Goal: Information Seeking & Learning: Check status

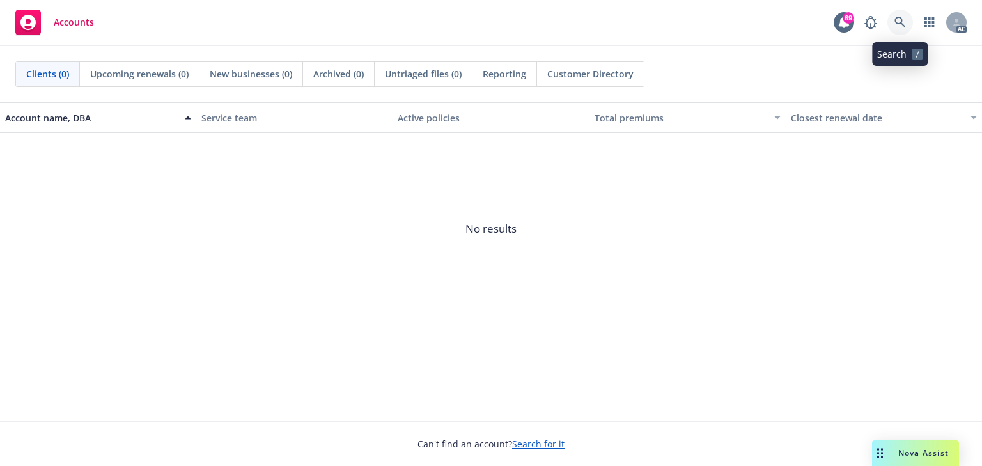
click at [894, 25] on icon at bounding box center [900, 23] width 12 height 12
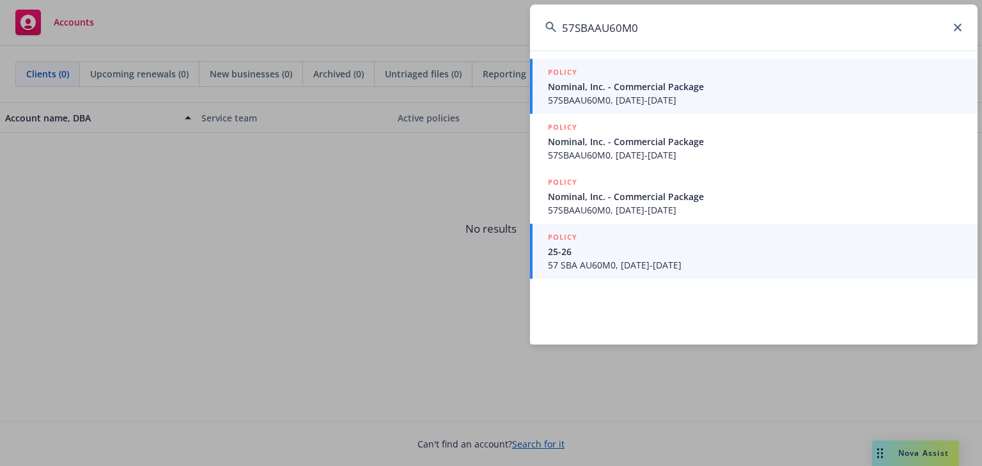
type input "57SBAAU60M0"
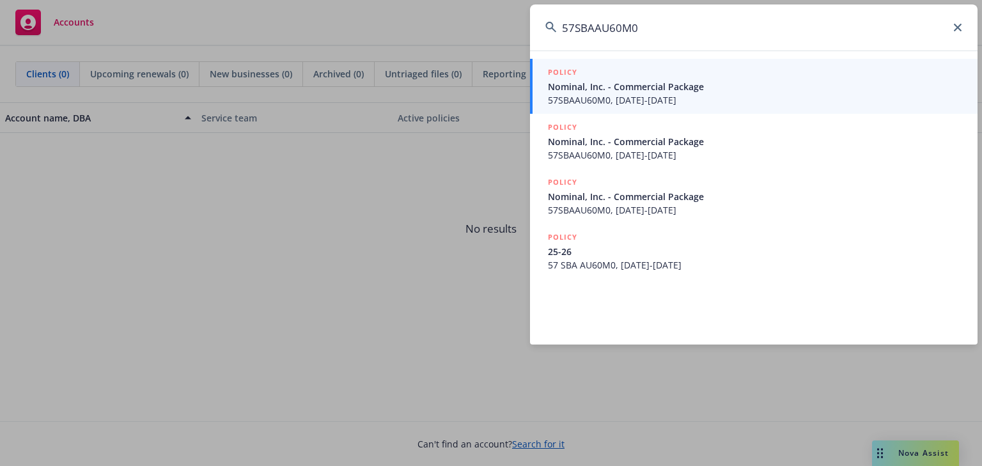
click at [652, 258] on div "POLICY 25-26 57 SBA AU60M0, [DATE]-[DATE]" at bounding box center [755, 251] width 414 height 41
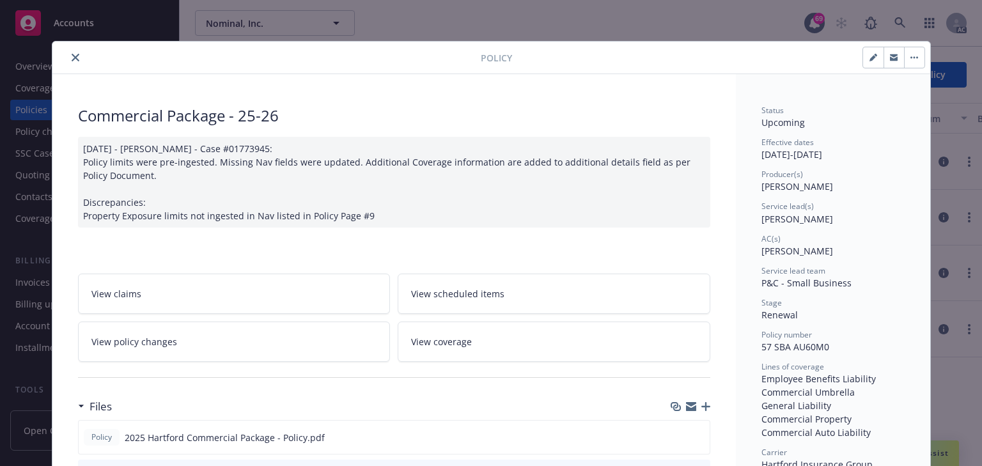
click at [143, 339] on span "View policy changes" at bounding box center [134, 341] width 86 height 13
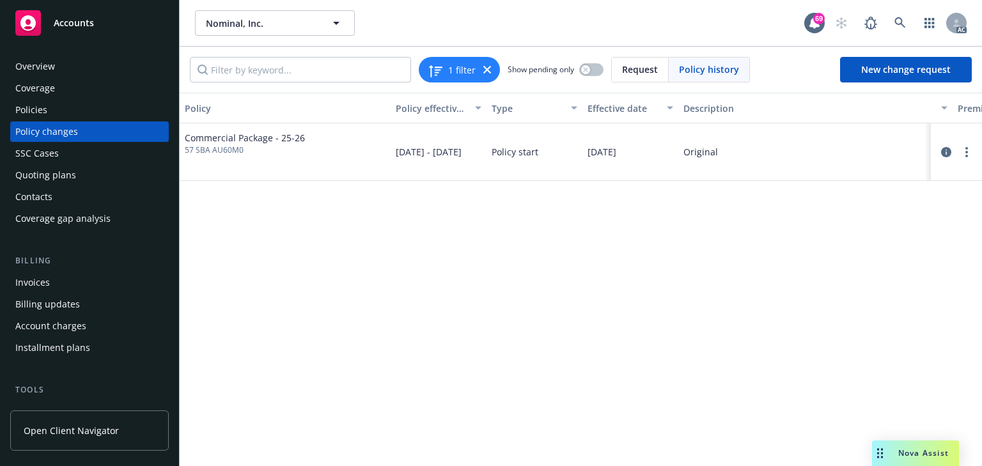
drag, startPoint x: 854, startPoint y: 364, endPoint x: 226, endPoint y: 230, distance: 643.0
click at [845, 364] on div "Policy Policy effective dates Type Effective date Description Premium change An…" at bounding box center [581, 279] width 802 height 373
click at [66, 112] on div "Policies" at bounding box center [89, 110] width 148 height 20
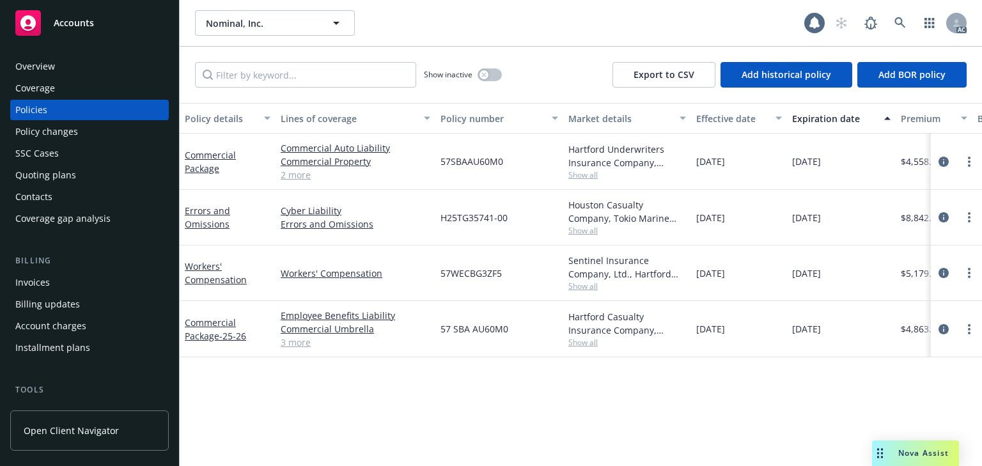
click at [53, 141] on div "Policy changes" at bounding box center [46, 131] width 63 height 20
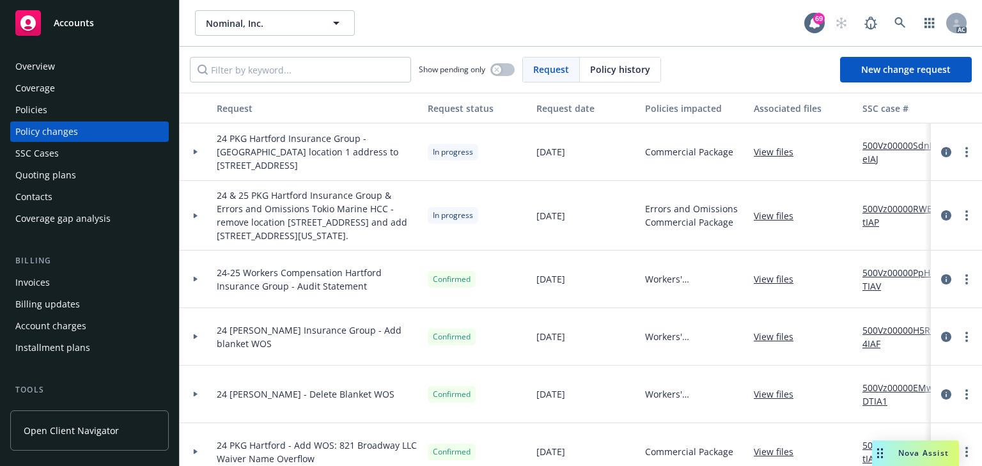
click at [57, 112] on div "Policies" at bounding box center [89, 110] width 148 height 20
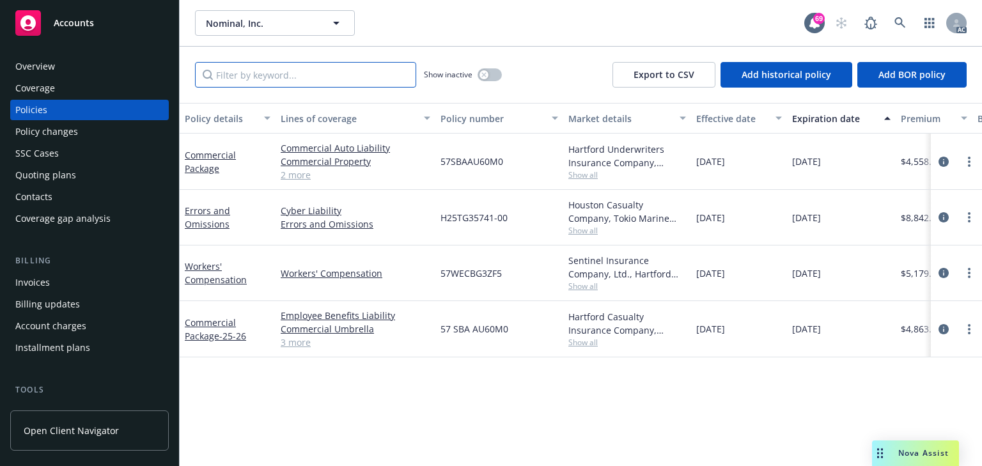
click at [253, 76] on input "Filter by keyword..." at bounding box center [305, 75] width 221 height 26
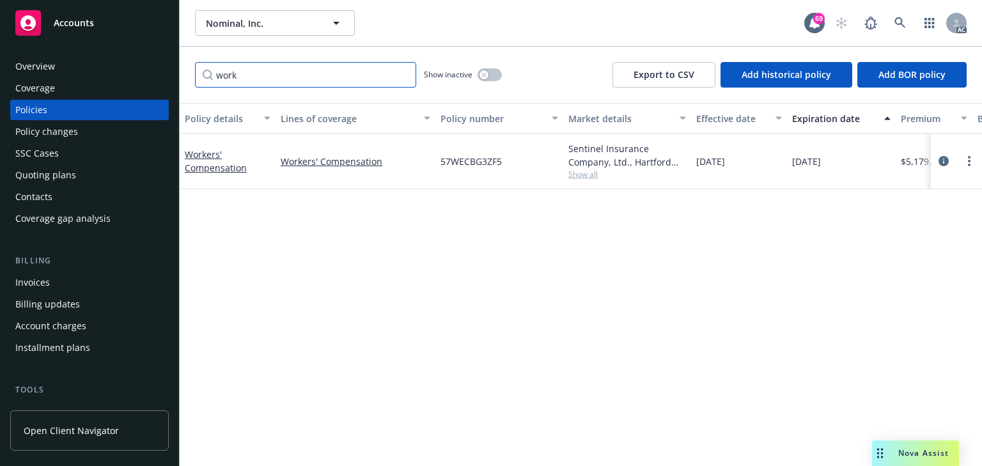
type input "work"
click at [628, 314] on div "Policy details Lines of coverage Policy number Market details Effective date Ex…" at bounding box center [581, 284] width 802 height 363
click at [941, 158] on icon "circleInformation" at bounding box center [943, 161] width 10 height 10
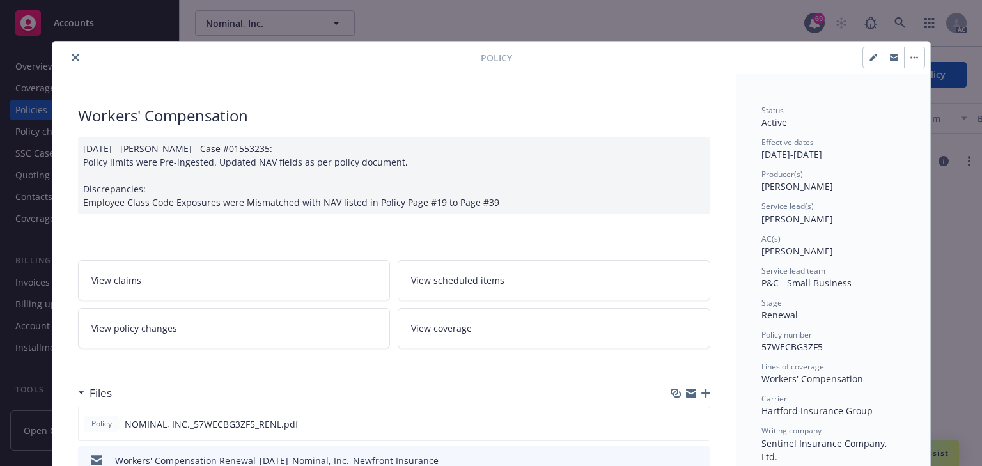
click at [250, 322] on link "View policy changes" at bounding box center [234, 328] width 313 height 40
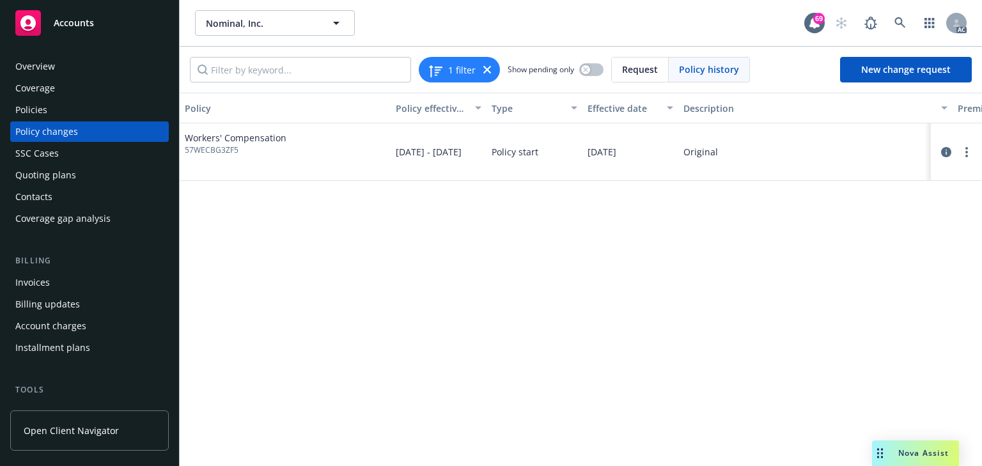
click at [588, 322] on div "Policy Policy effective dates Type Effective date Description Premium change An…" at bounding box center [581, 279] width 802 height 373
click at [50, 115] on div "Policies" at bounding box center [89, 110] width 148 height 20
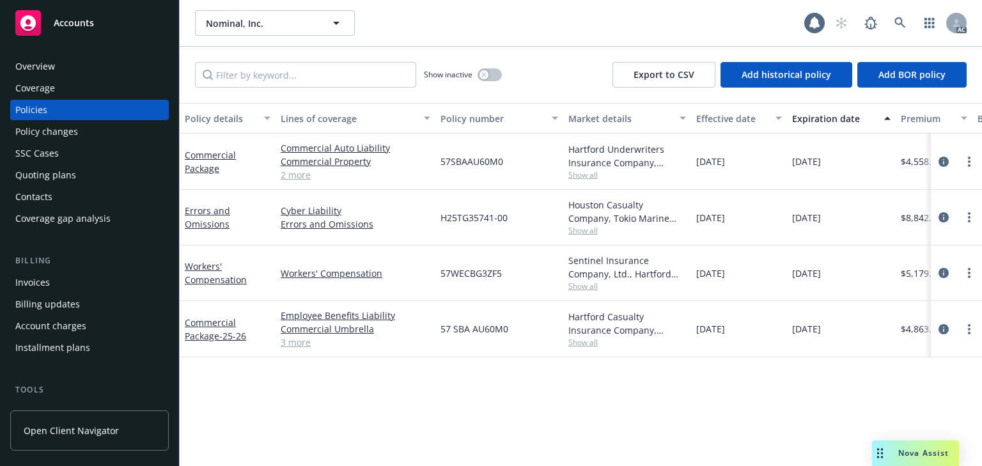
click at [57, 145] on div "SSC Cases" at bounding box center [36, 153] width 43 height 20
click at [57, 138] on div "Policy changes" at bounding box center [46, 131] width 63 height 20
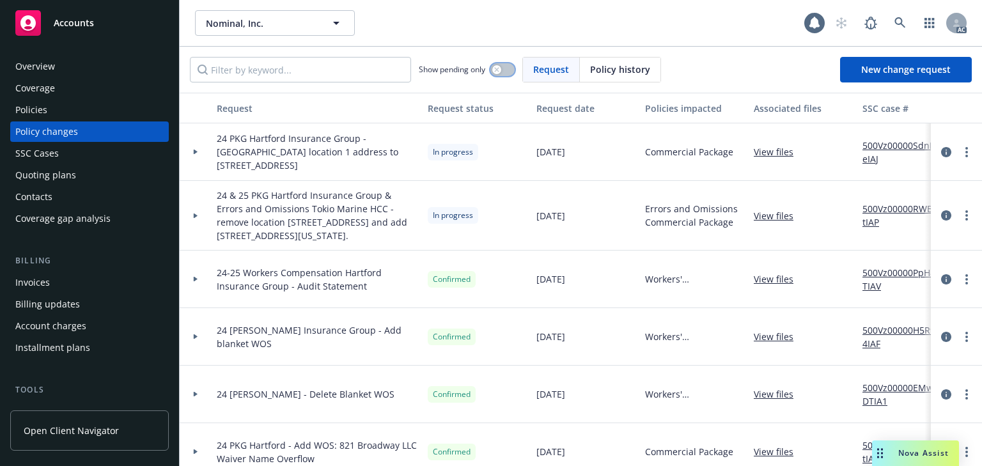
click at [506, 65] on button "button" at bounding box center [502, 69] width 24 height 13
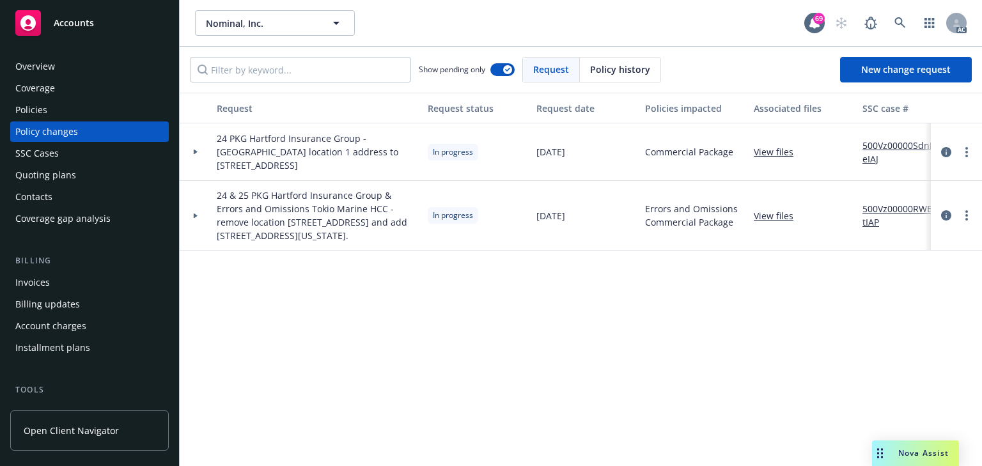
click at [192, 215] on div at bounding box center [196, 215] width 22 height 4
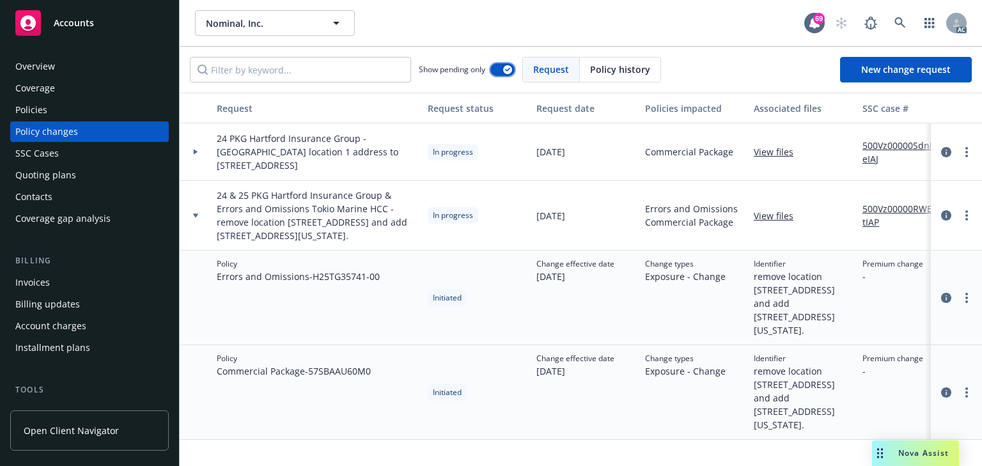
click at [499, 70] on button "button" at bounding box center [502, 69] width 24 height 13
click at [193, 214] on icon at bounding box center [195, 215] width 5 height 4
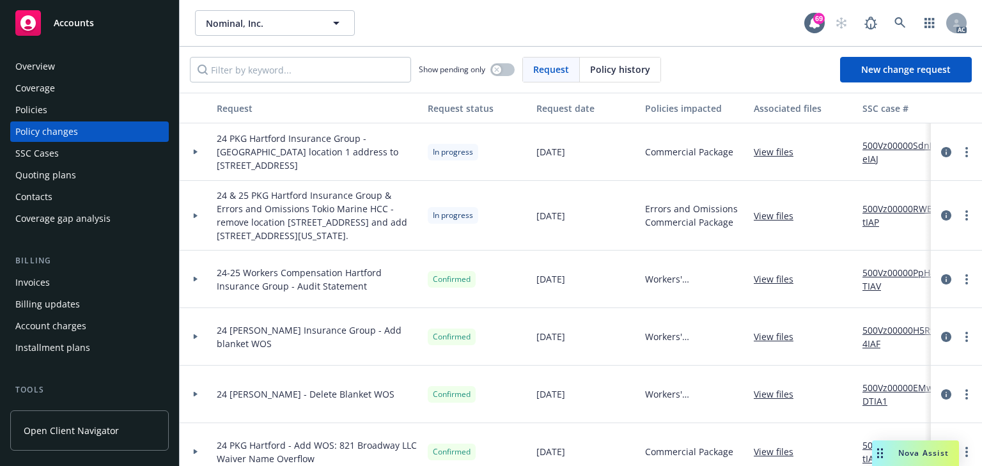
click at [193, 214] on icon at bounding box center [195, 215] width 5 height 4
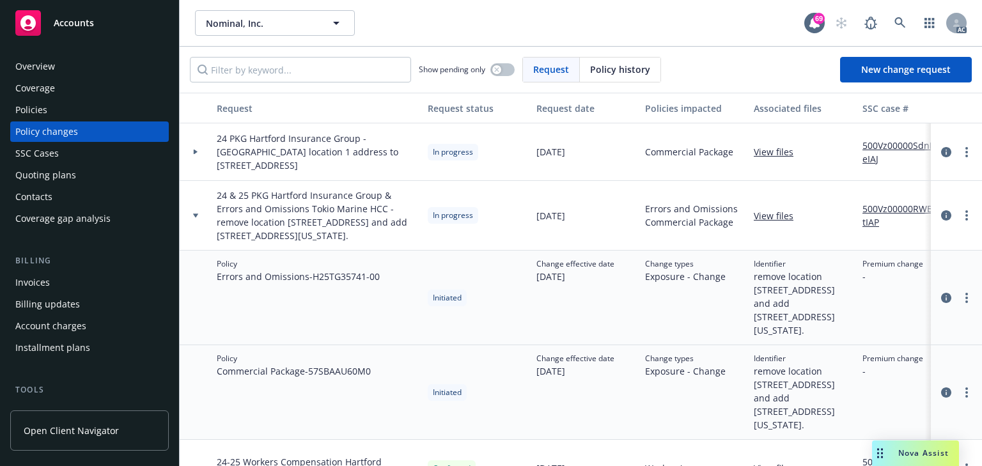
click at [886, 209] on link "500Vz00000RWBTtIAP" at bounding box center [905, 215] width 86 height 27
click at [895, 22] on icon at bounding box center [899, 22] width 11 height 11
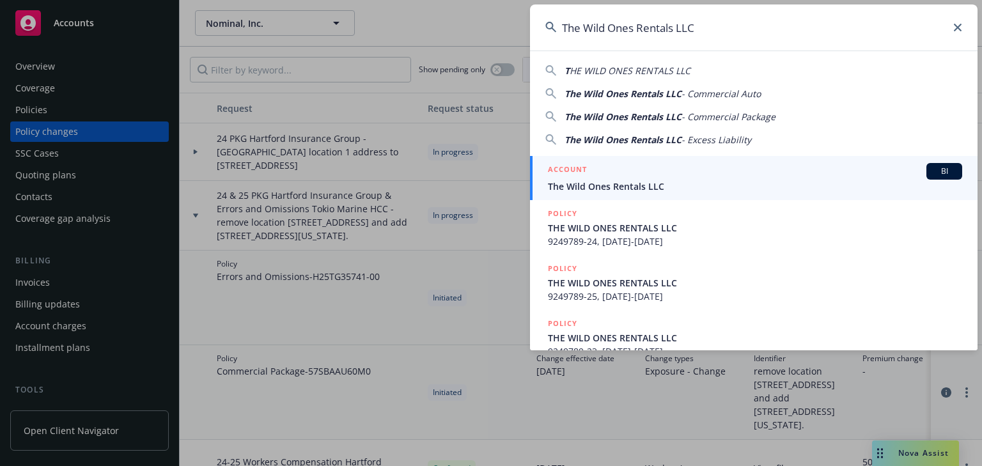
type input "The Wild Ones Rentals LLC"
click at [588, 186] on span "The Wild Ones Rentals LLC" at bounding box center [755, 186] width 414 height 13
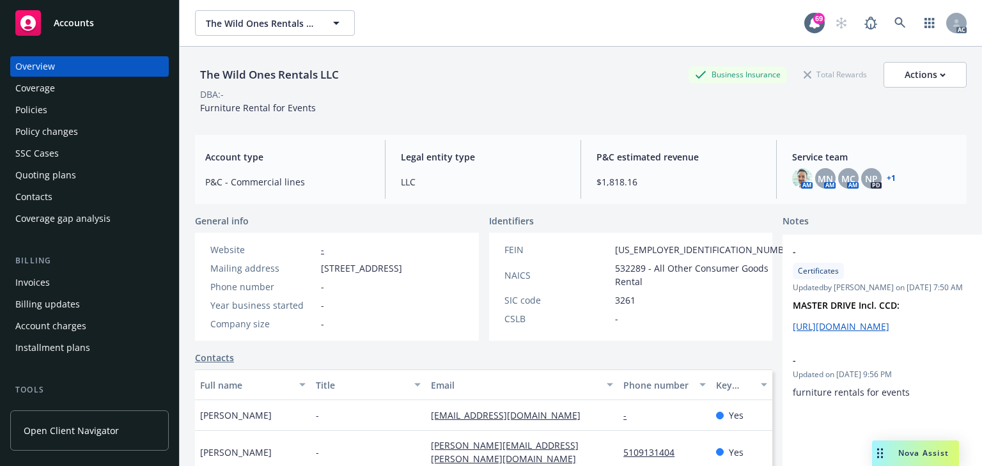
click at [59, 113] on div "Policies" at bounding box center [89, 110] width 148 height 20
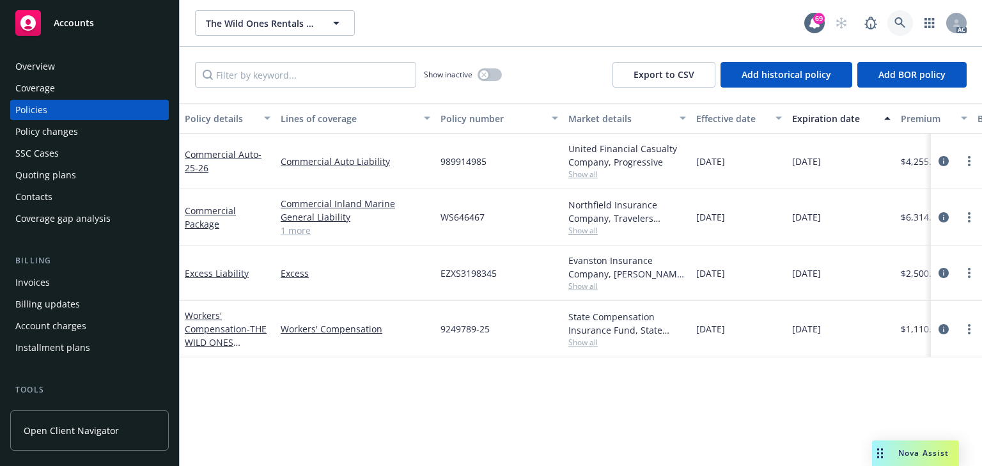
click at [900, 31] on link at bounding box center [900, 23] width 26 height 26
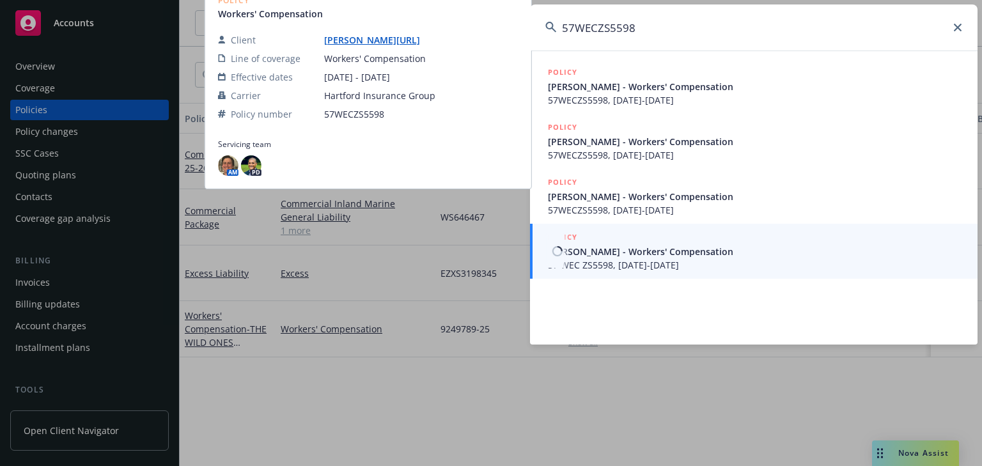
type input "57WECZS5598"
click at [627, 258] on span "57 WEC ZS5598, 10/07/2025-10/07/2026" at bounding box center [755, 264] width 414 height 13
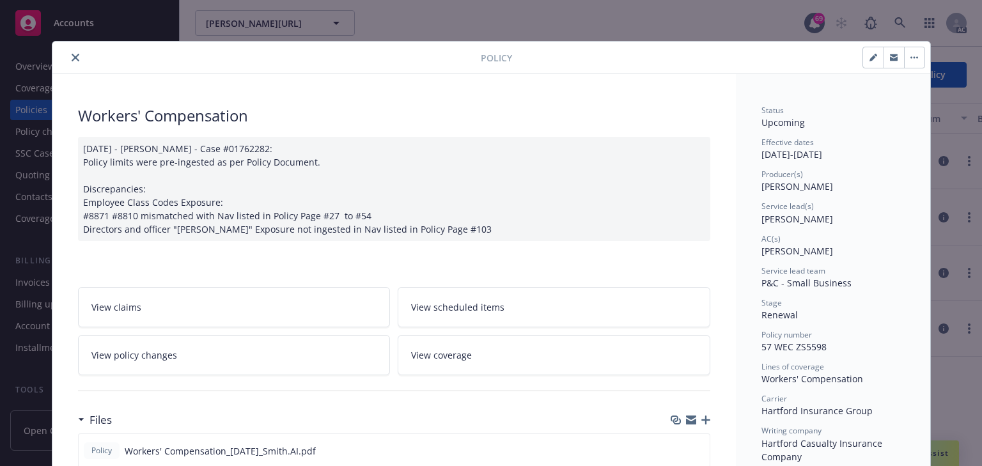
click at [183, 349] on link "View policy changes" at bounding box center [234, 355] width 313 height 40
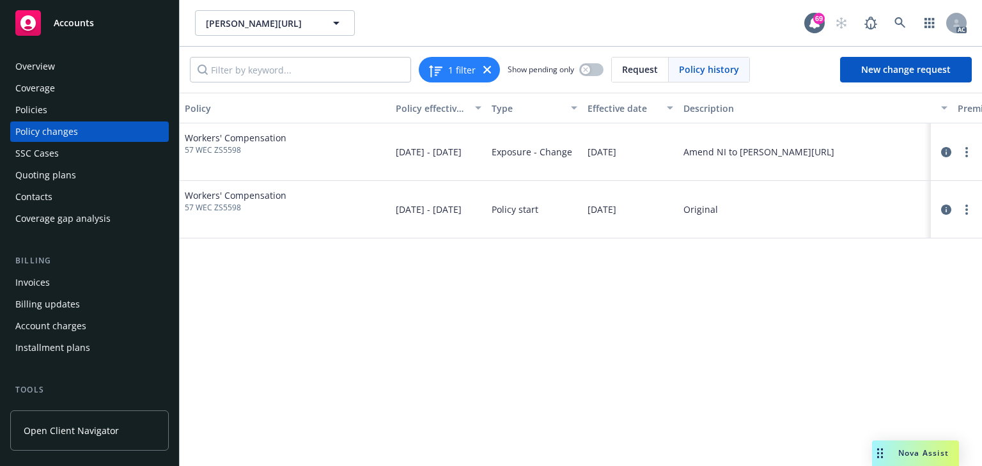
click at [643, 400] on div "Policy Policy effective dates Type Effective date Description Premium change An…" at bounding box center [581, 279] width 802 height 373
click at [61, 104] on div "Policies" at bounding box center [89, 110] width 148 height 20
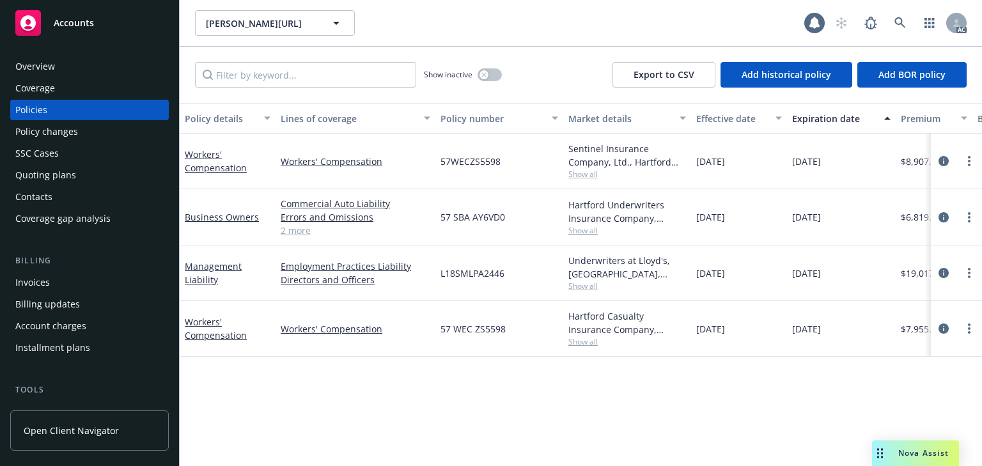
click at [58, 133] on div "Policy changes" at bounding box center [46, 131] width 63 height 20
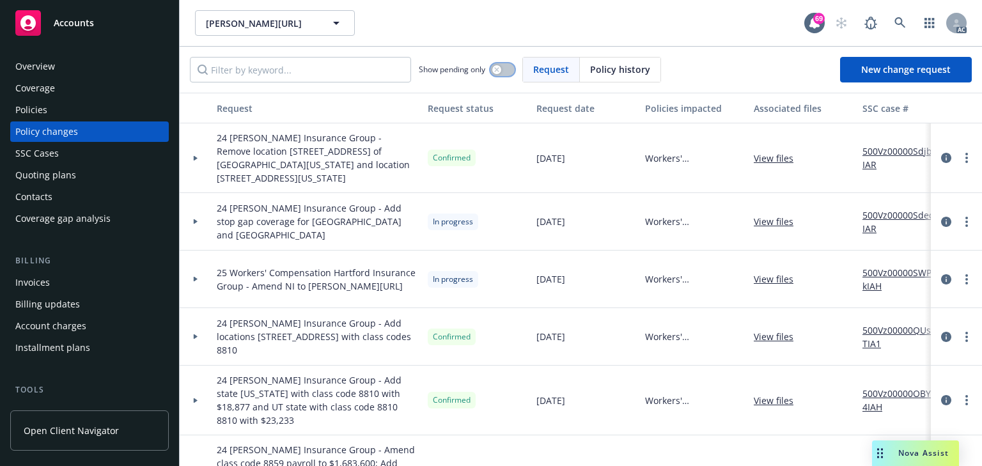
click at [501, 64] on button "button" at bounding box center [502, 69] width 24 height 13
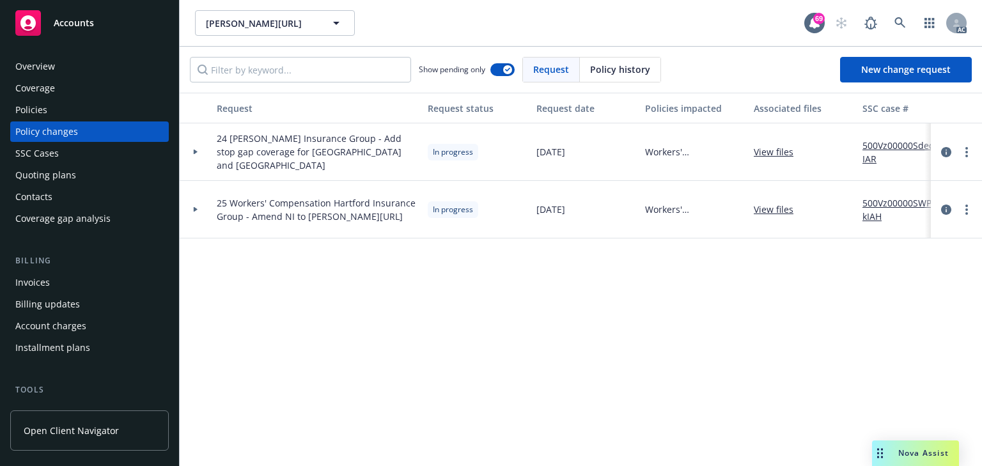
click at [194, 210] on icon at bounding box center [196, 209] width 4 height 5
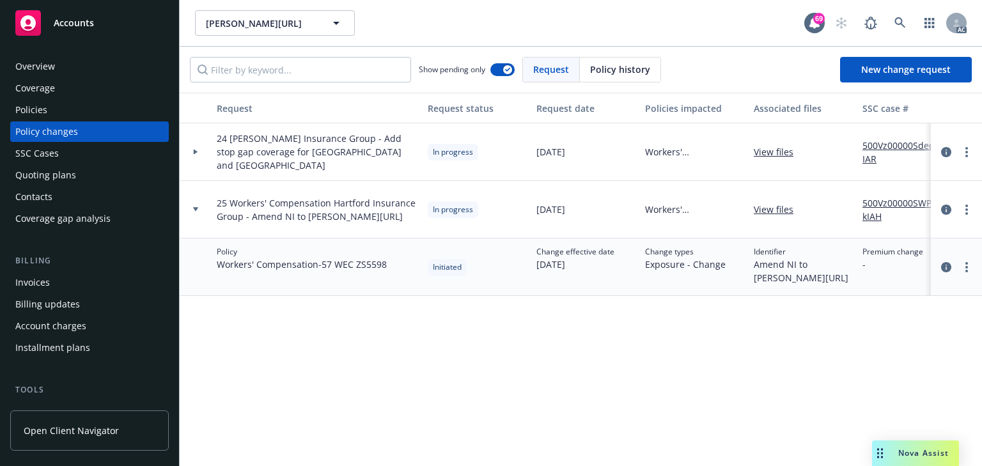
click at [198, 153] on div at bounding box center [196, 152] width 22 height 4
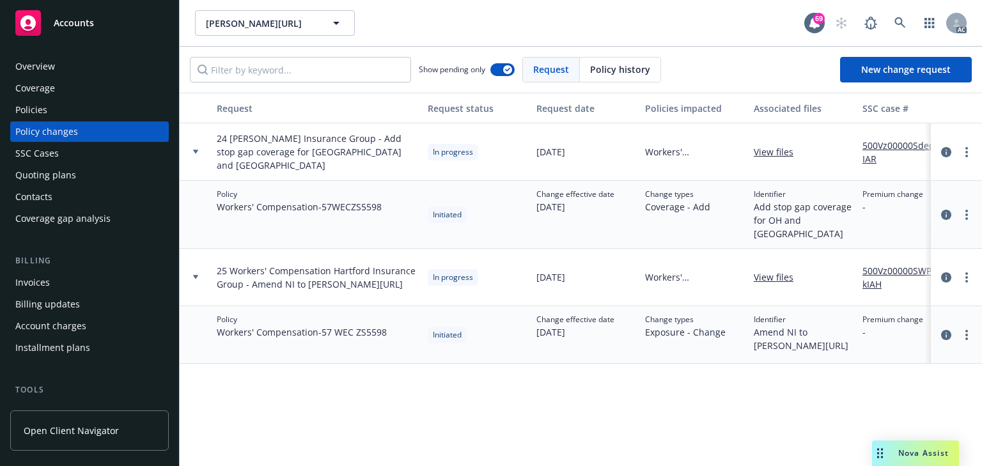
click at [916, 143] on link "500Vz00000SdeqJIAR" at bounding box center [905, 152] width 86 height 27
click at [892, 26] on link at bounding box center [900, 23] width 26 height 26
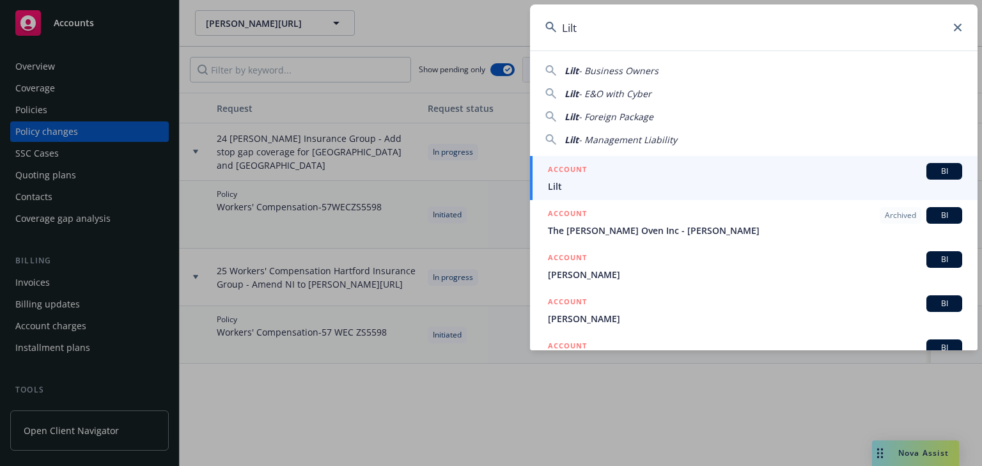
type input "Lilt"
click at [557, 180] on span "Lilt" at bounding box center [755, 186] width 414 height 13
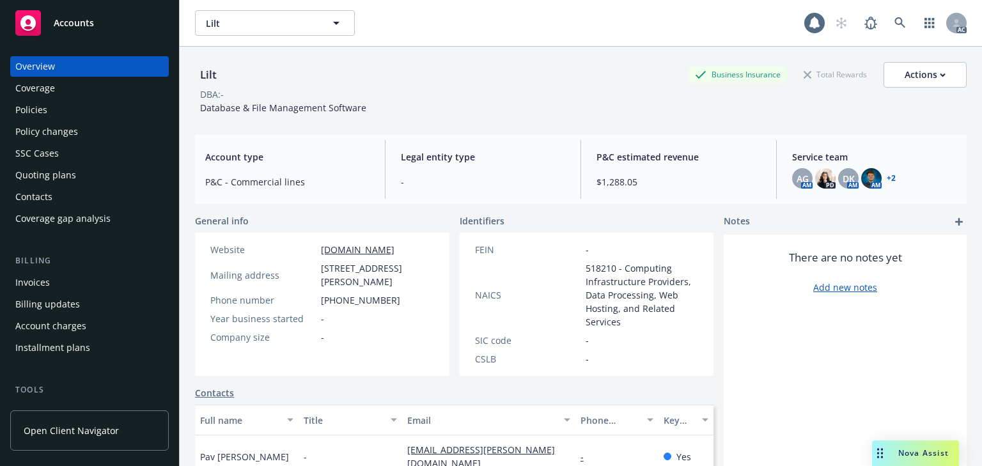
click at [51, 118] on div "Policies" at bounding box center [89, 110] width 148 height 20
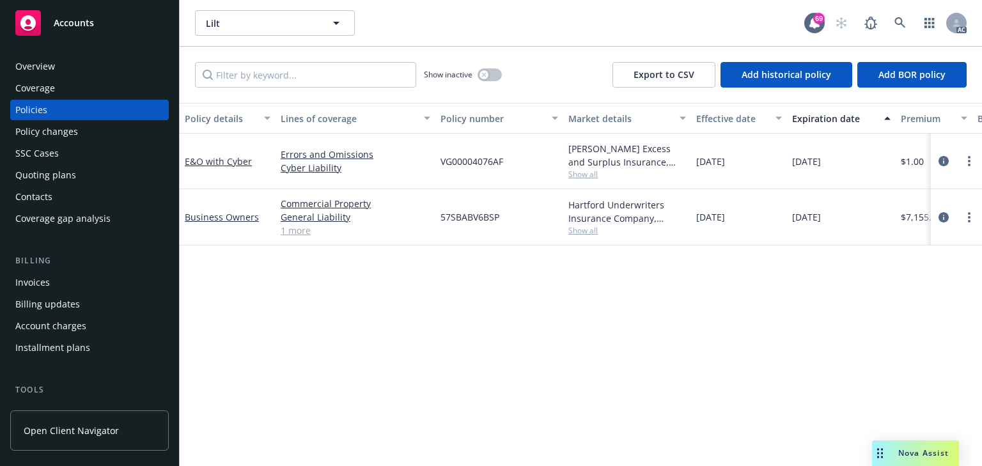
click at [568, 335] on div "Policy details Lines of coverage Policy number Market details Effective date Ex…" at bounding box center [581, 284] width 802 height 363
click at [325, 353] on div "Policy details Lines of coverage Policy number Market details Effective date Ex…" at bounding box center [581, 284] width 802 height 363
drag, startPoint x: 524, startPoint y: 435, endPoint x: 335, endPoint y: 346, distance: 208.7
click at [524, 435] on div "Policy details Lines of coverage Policy number Market details Effective date Ex…" at bounding box center [581, 284] width 802 height 363
click at [893, 24] on link at bounding box center [900, 23] width 26 height 26
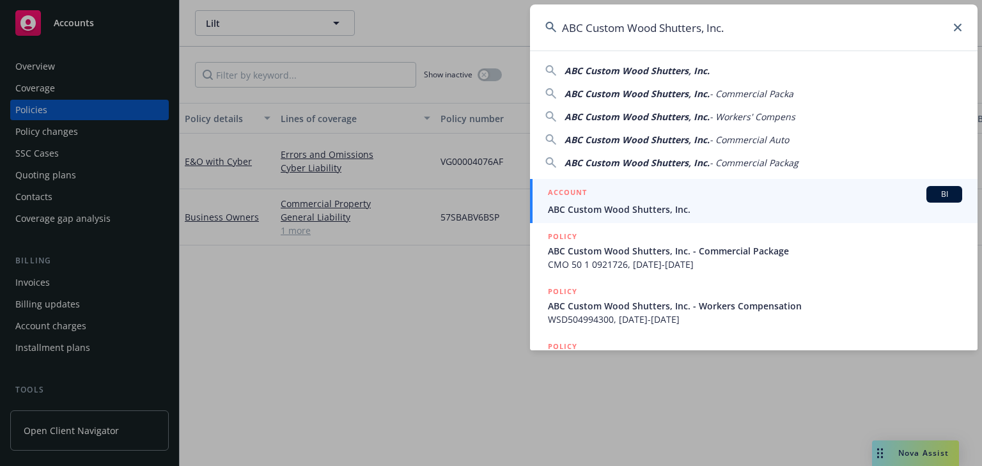
type input "ABC Custom Wood Shutters, Inc."
drag, startPoint x: 641, startPoint y: 203, endPoint x: 628, endPoint y: 206, distance: 13.8
click at [641, 203] on span "ABC Custom Wood Shutters, Inc." at bounding box center [755, 209] width 414 height 13
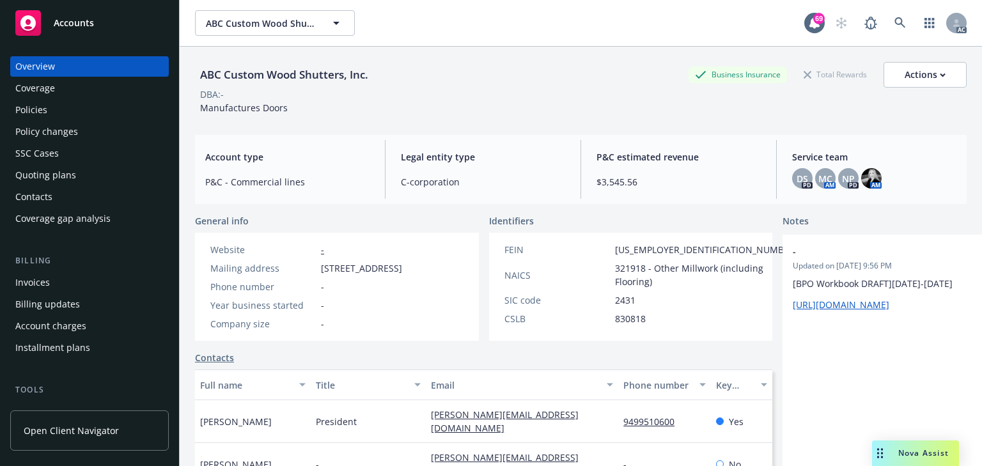
click at [46, 109] on div "Policies" at bounding box center [31, 110] width 32 height 20
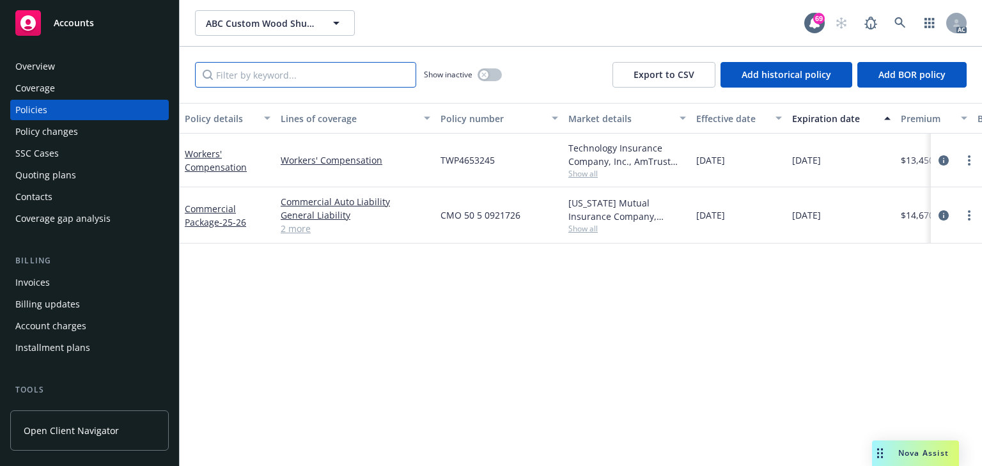
click at [290, 77] on input "Filter by keyword..." at bounding box center [305, 75] width 221 height 26
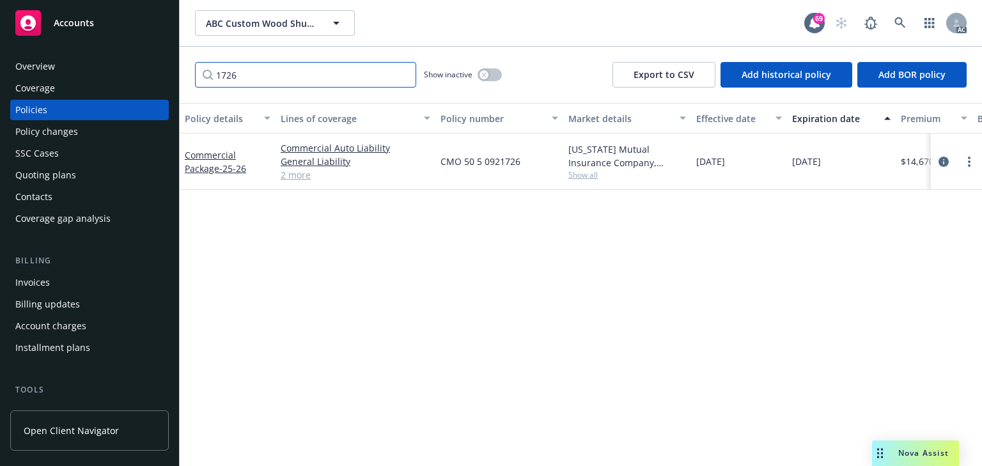
type input "1726"
click at [500, 274] on div "Policy details Lines of coverage Policy number Market details Effective date Ex…" at bounding box center [581, 284] width 802 height 363
click at [905, 23] on icon at bounding box center [900, 23] width 12 height 12
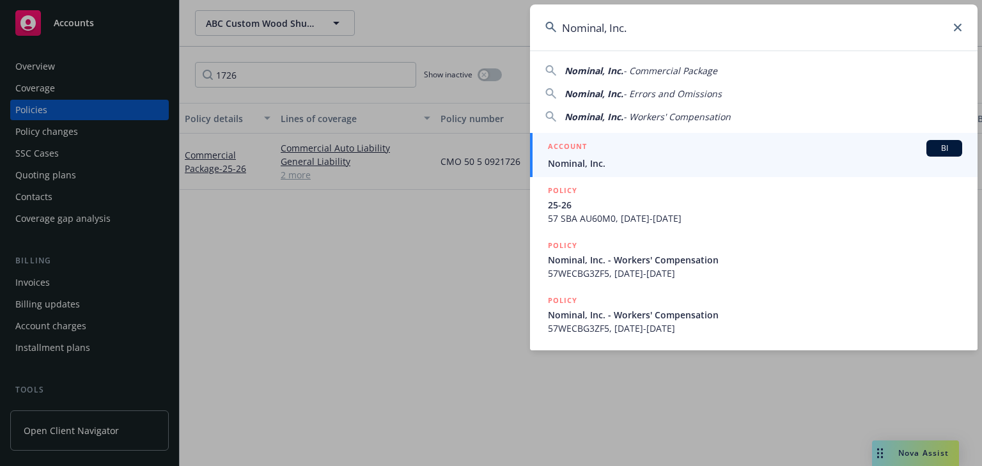
type input "Nominal, Inc."
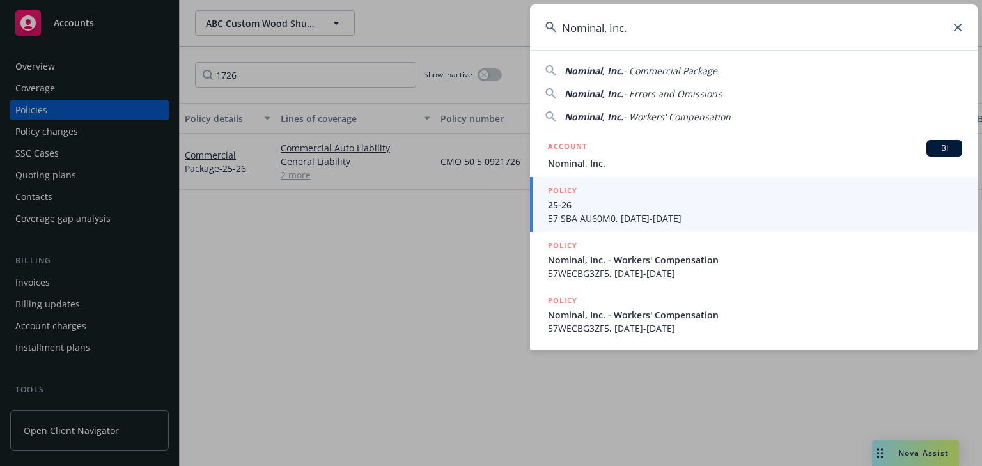
click at [622, 161] on span "Nominal, Inc." at bounding box center [755, 163] width 414 height 13
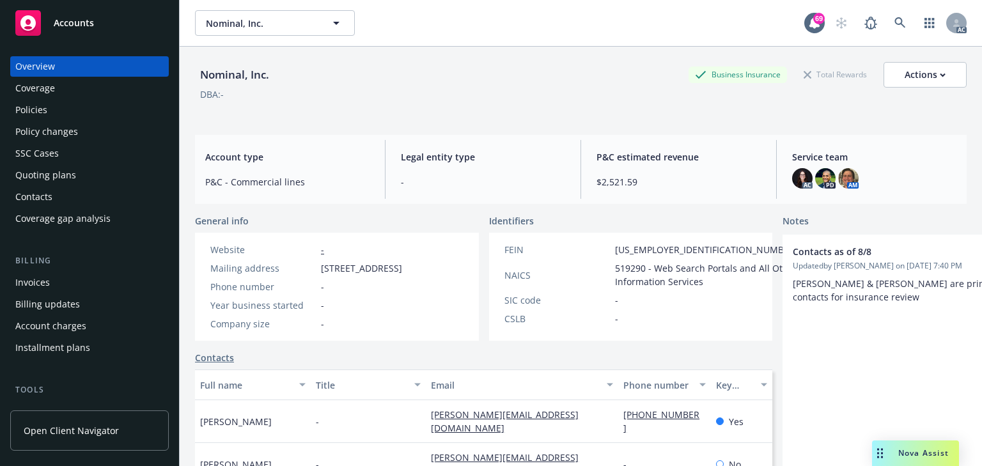
click at [73, 108] on div "Policies" at bounding box center [89, 110] width 148 height 20
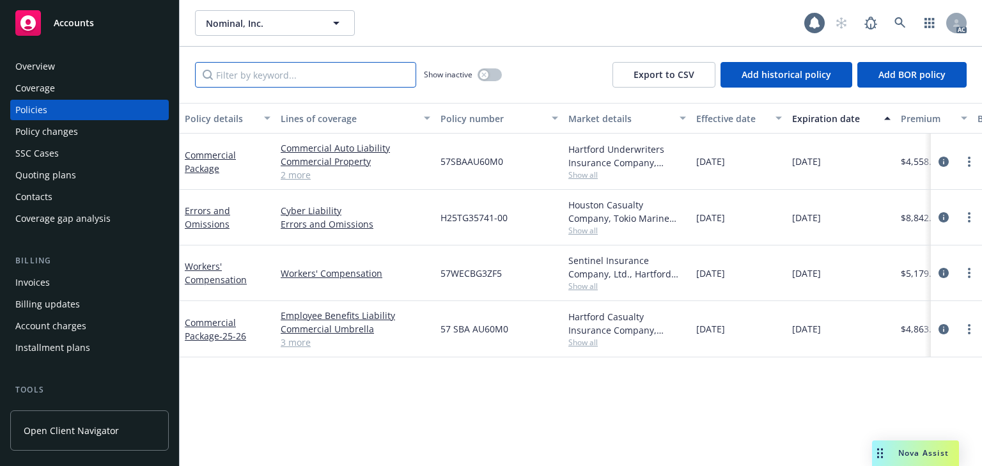
click at [284, 71] on input "Filter by keyword..." at bounding box center [305, 75] width 221 height 26
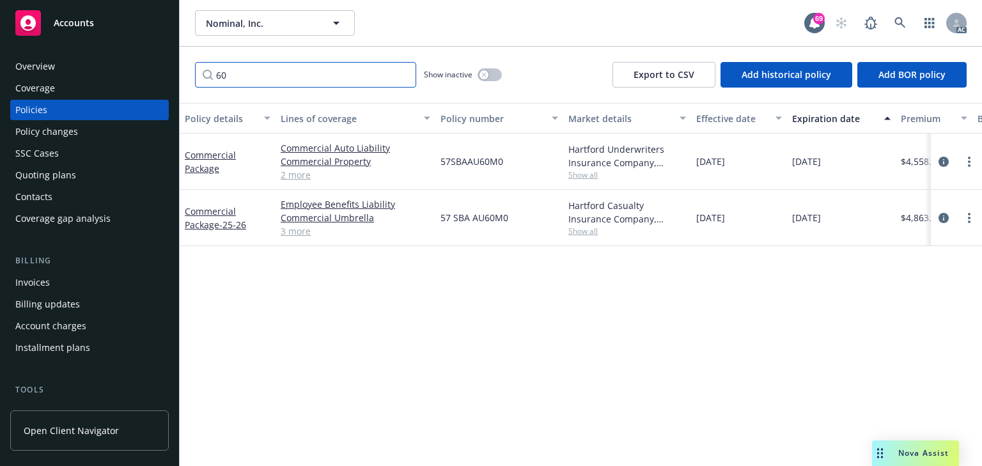
type input "60"
click at [539, 359] on div "Policy details Lines of coverage Policy number Market details Effective date Ex…" at bounding box center [581, 284] width 802 height 363
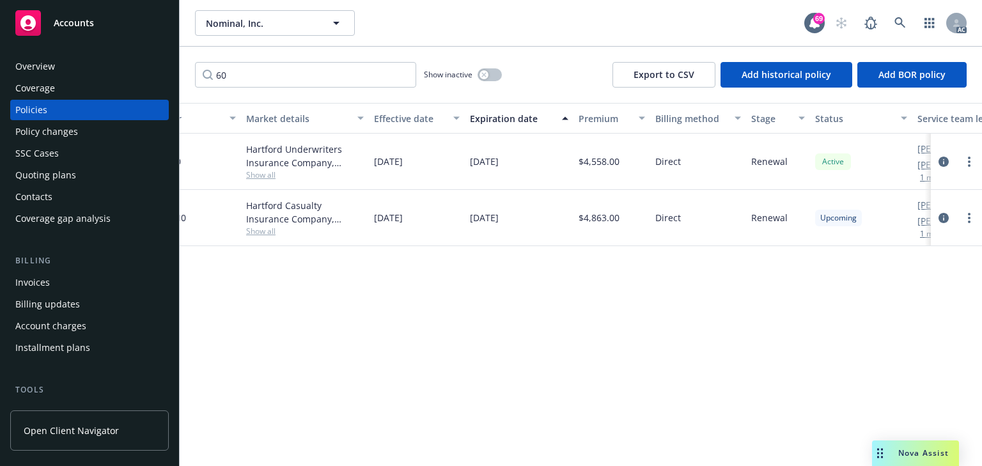
scroll to position [0, 323]
click at [943, 157] on icon "circleInformation" at bounding box center [943, 162] width 10 height 10
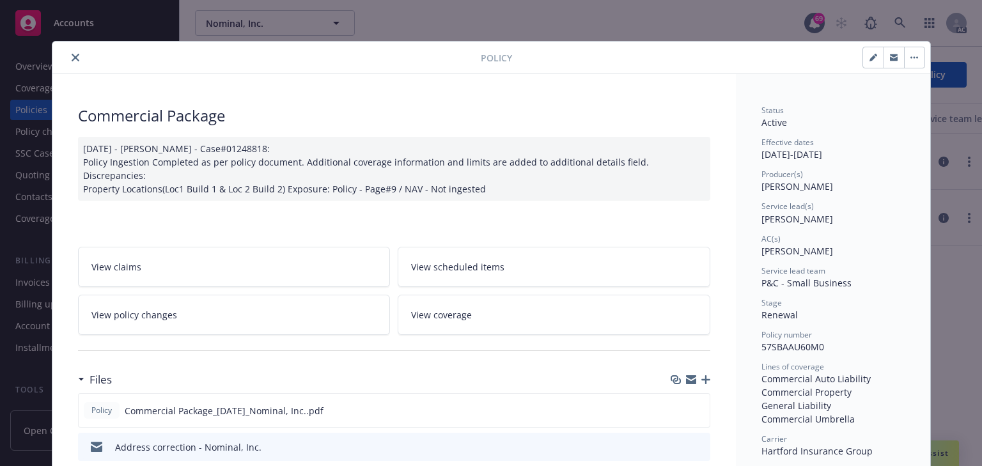
click at [278, 311] on link "View policy changes" at bounding box center [234, 315] width 313 height 40
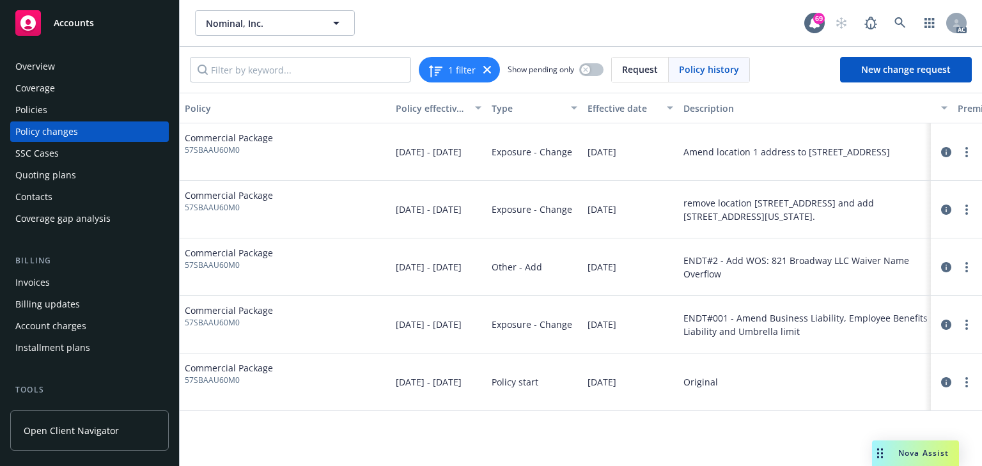
click at [792, 435] on div "Policy Policy effective dates Type Effective date Description Premium change An…" at bounding box center [581, 279] width 802 height 373
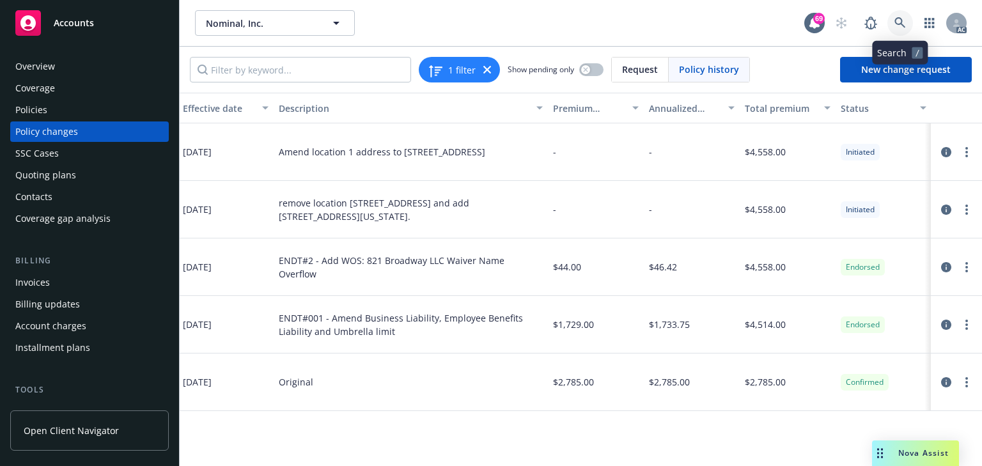
click at [897, 23] on icon at bounding box center [900, 23] width 12 height 12
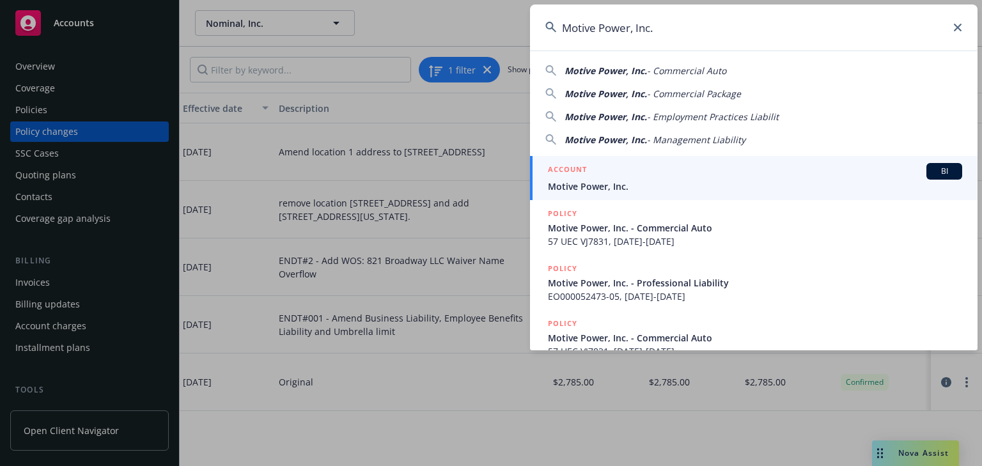
click at [655, 22] on input "Motive Power, Inc." at bounding box center [753, 27] width 447 height 46
paste input "Celona"
type input "Celona, Inc."
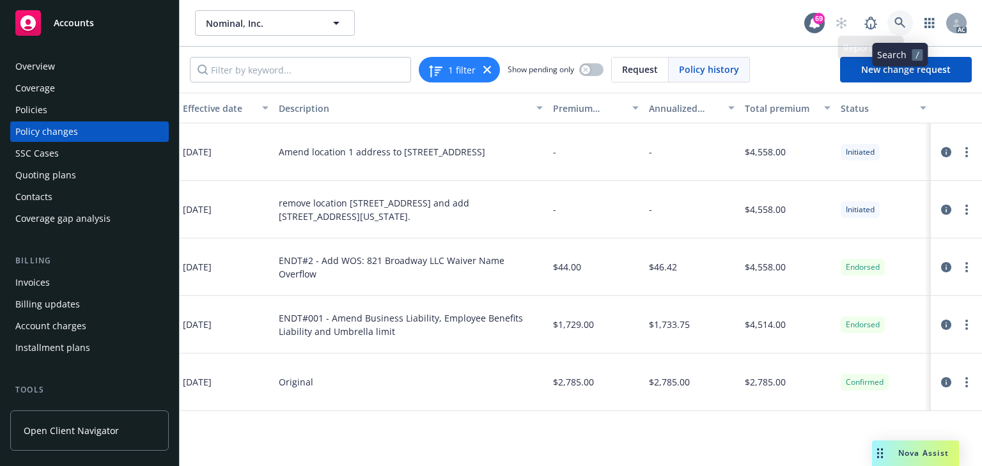
click at [897, 26] on icon at bounding box center [900, 23] width 12 height 12
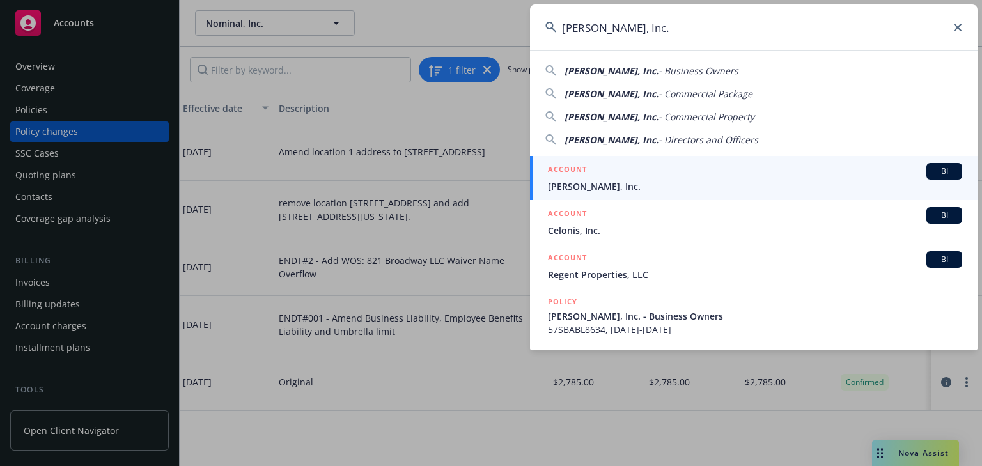
type input "Celona, Inc."
click at [588, 183] on span "Celona, Inc." at bounding box center [755, 186] width 414 height 13
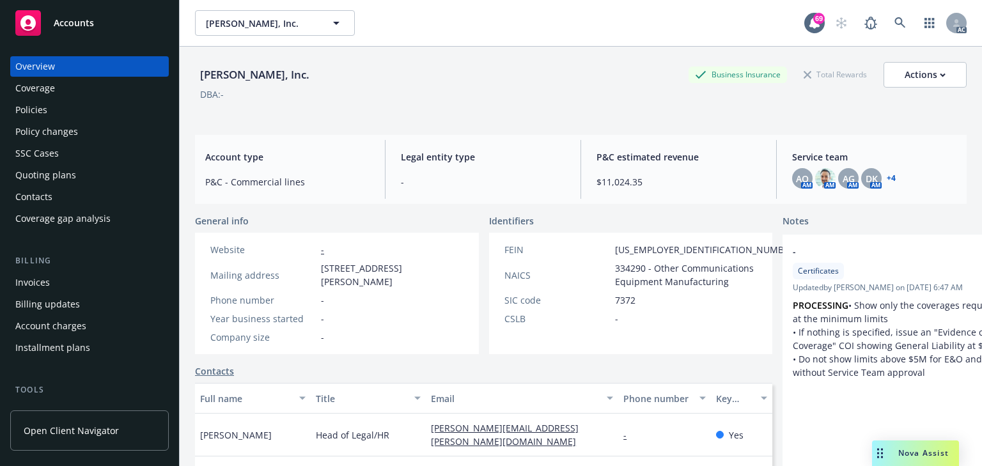
click at [61, 112] on div "Policies" at bounding box center [89, 110] width 148 height 20
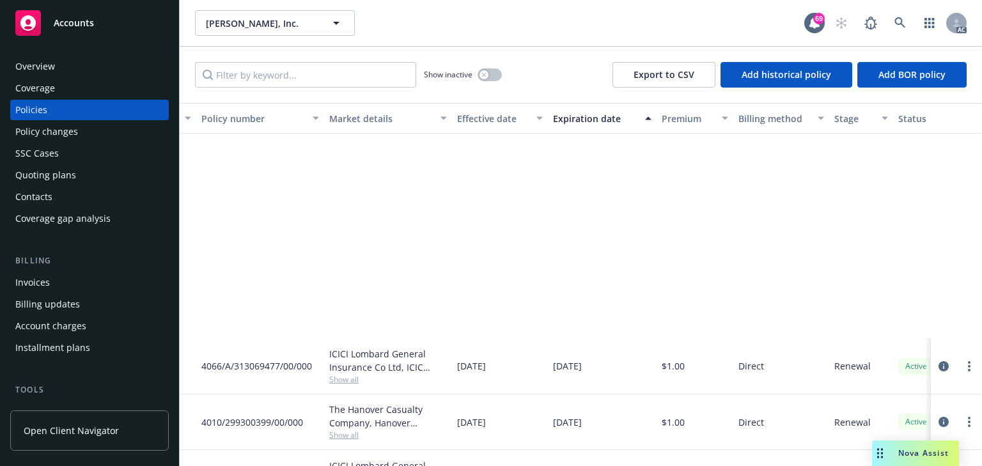
scroll to position [256, 239]
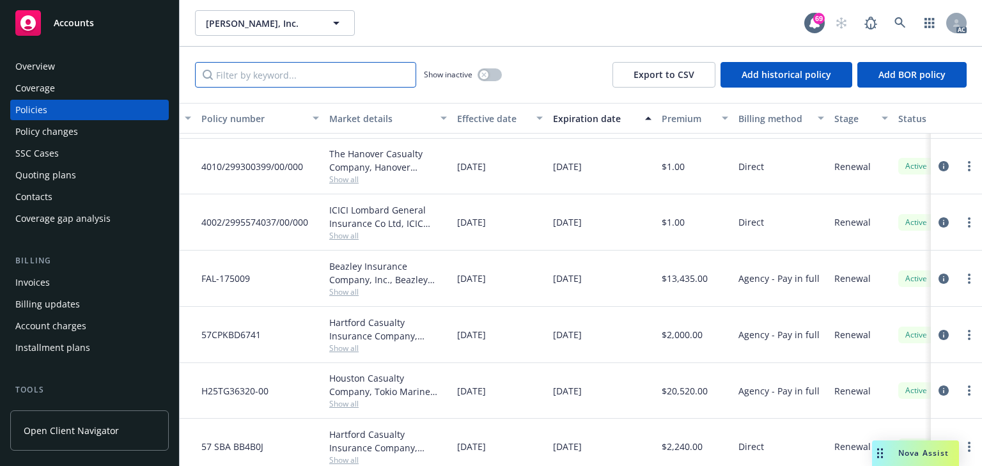
click at [305, 82] on input "Filter by keyword..." at bounding box center [305, 75] width 221 height 26
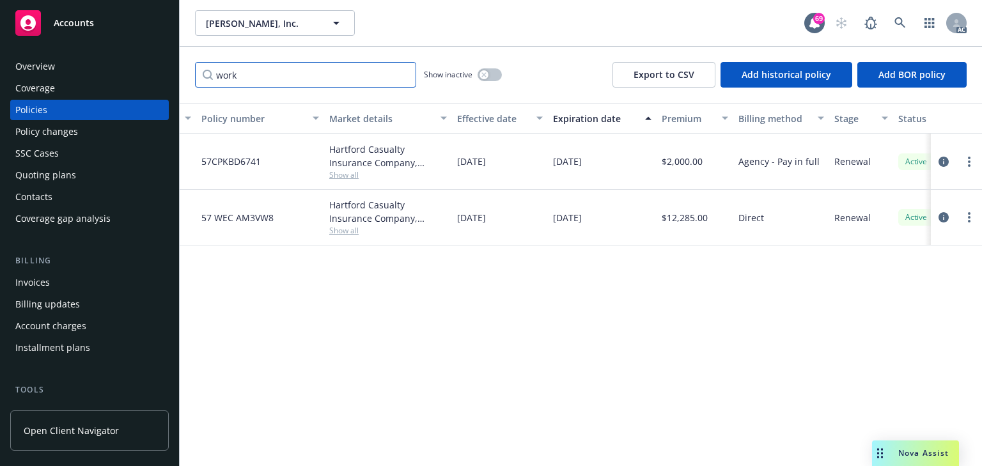
scroll to position [0, 239]
type input "work"
click at [621, 336] on div "Policy details Lines of coverage Policy number Market details Effective date Ex…" at bounding box center [581, 284] width 802 height 363
click at [902, 30] on link at bounding box center [900, 23] width 26 height 26
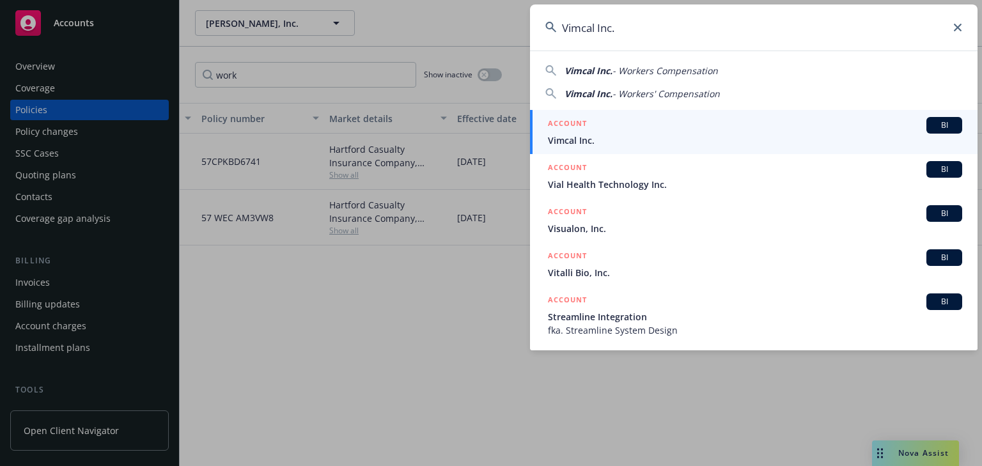
type input "Vimcal Inc."
click at [576, 141] on span "Vimcal Inc." at bounding box center [755, 140] width 414 height 13
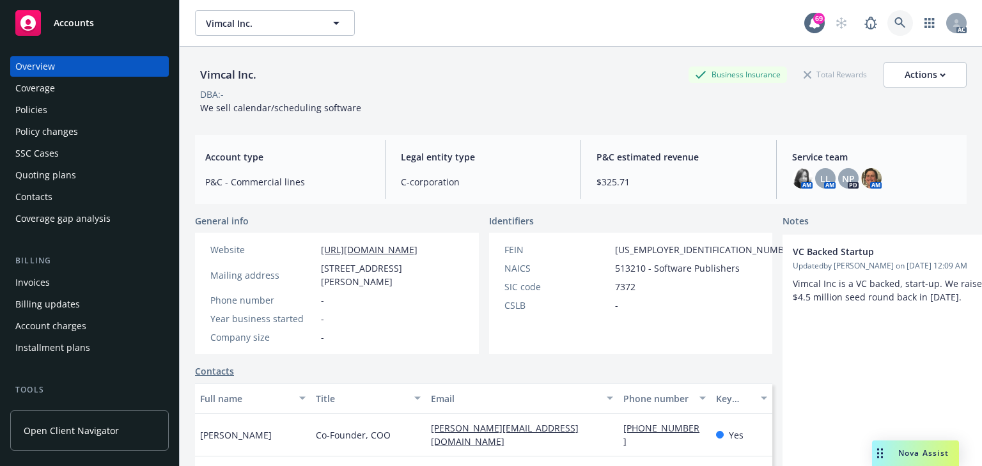
click at [901, 20] on link at bounding box center [900, 23] width 26 height 26
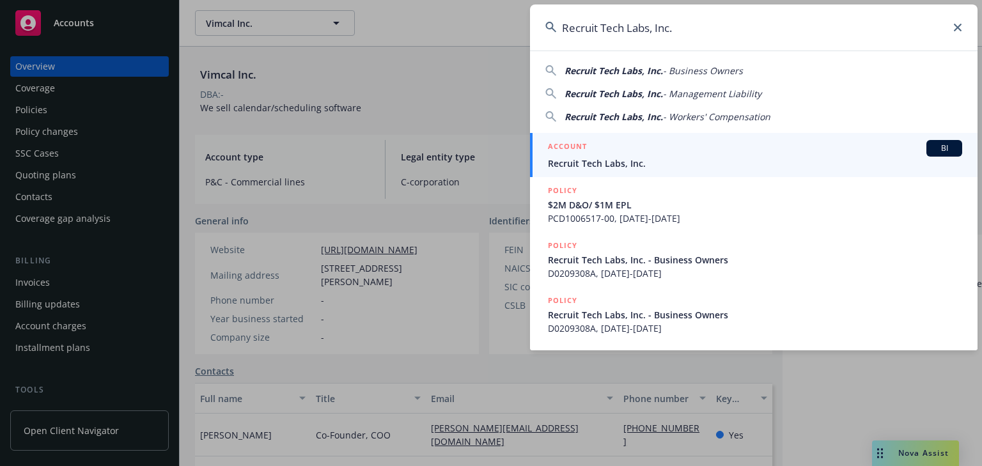
type input "Recruit Tech Labs, Inc."
click at [638, 161] on span "Recruit Tech Labs, Inc." at bounding box center [755, 163] width 414 height 13
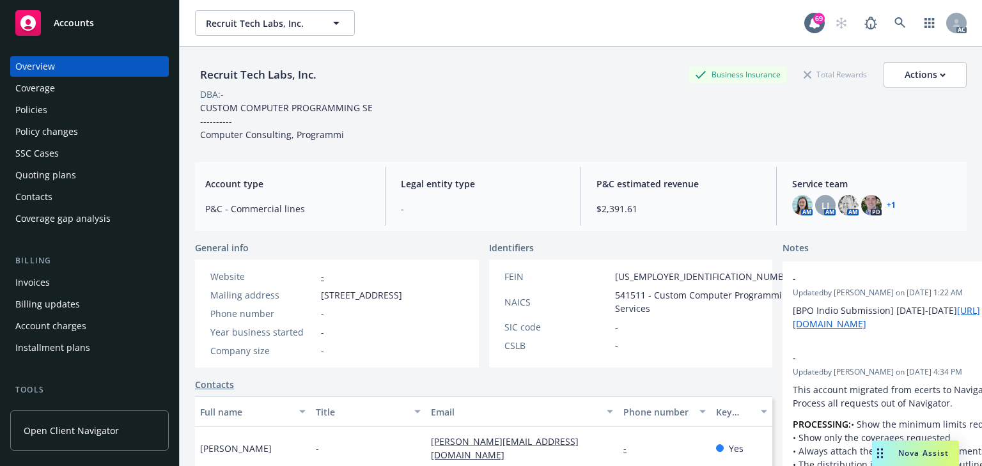
click at [73, 117] on div "Policies" at bounding box center [89, 110] width 148 height 20
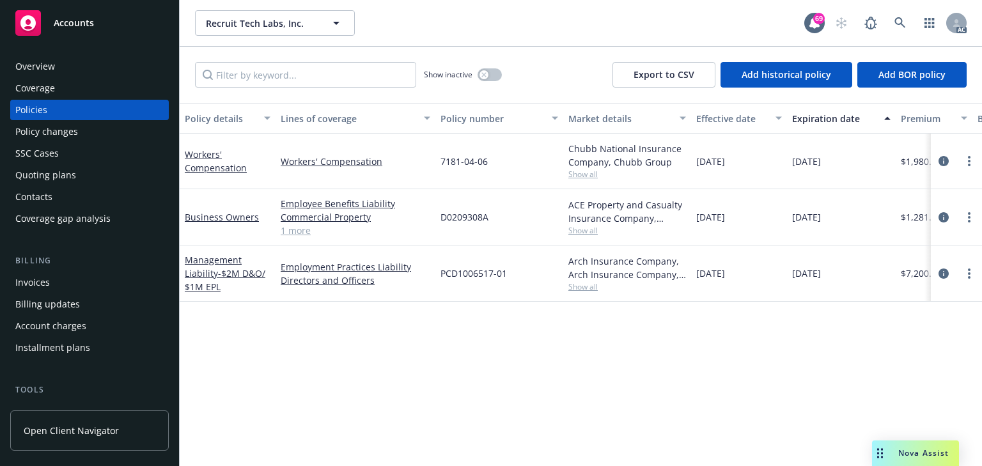
click at [758, 355] on div "Policy details Lines of coverage Policy number Market details Effective date Ex…" at bounding box center [581, 284] width 802 height 363
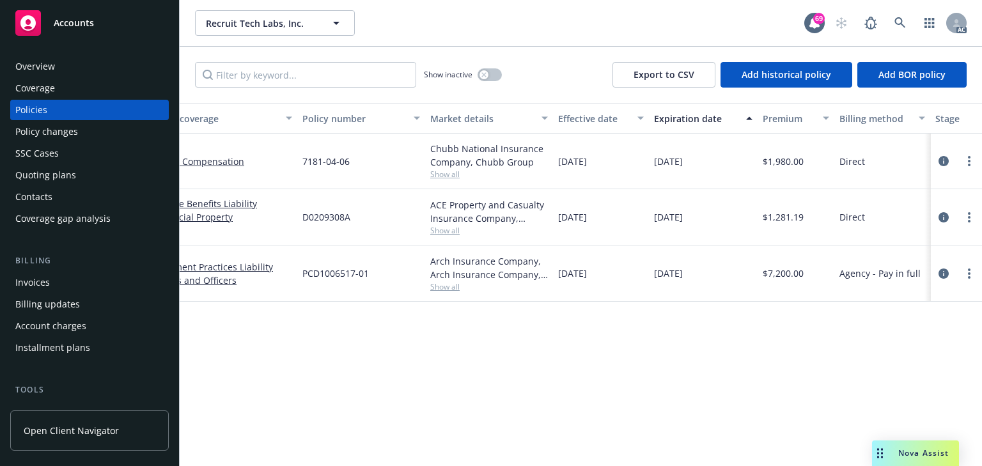
scroll to position [0, 154]
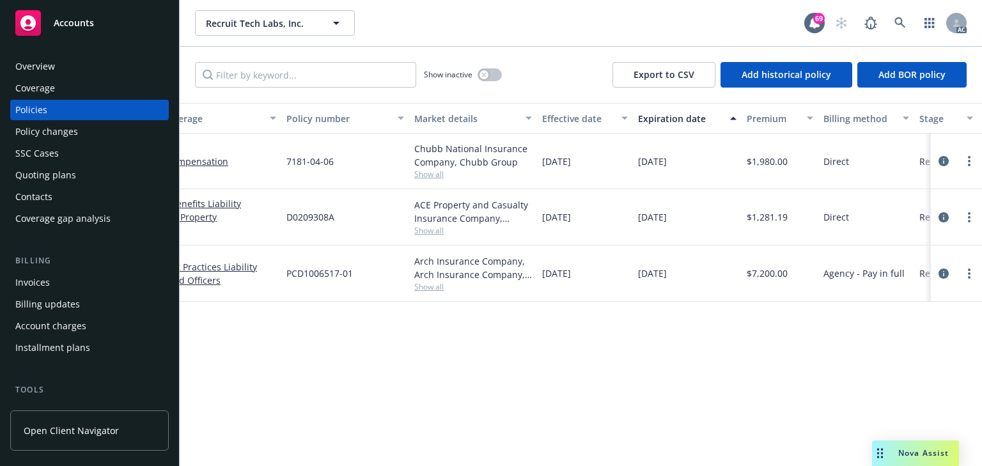
click at [524, 373] on div "Policy details Lines of coverage Policy number Market details Effective date Ex…" at bounding box center [581, 284] width 802 height 363
click at [903, 20] on icon at bounding box center [900, 23] width 12 height 12
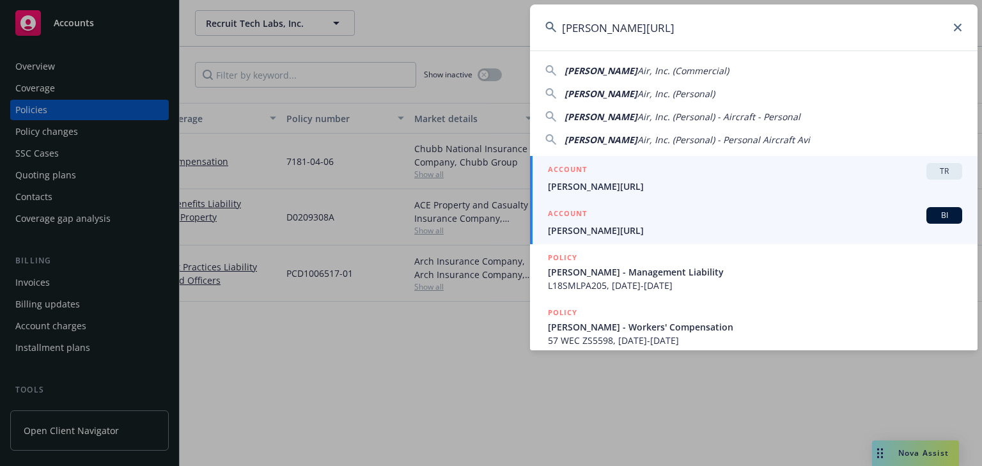
type input "Smith.AI"
click at [585, 228] on span "Smith.AI" at bounding box center [755, 230] width 414 height 13
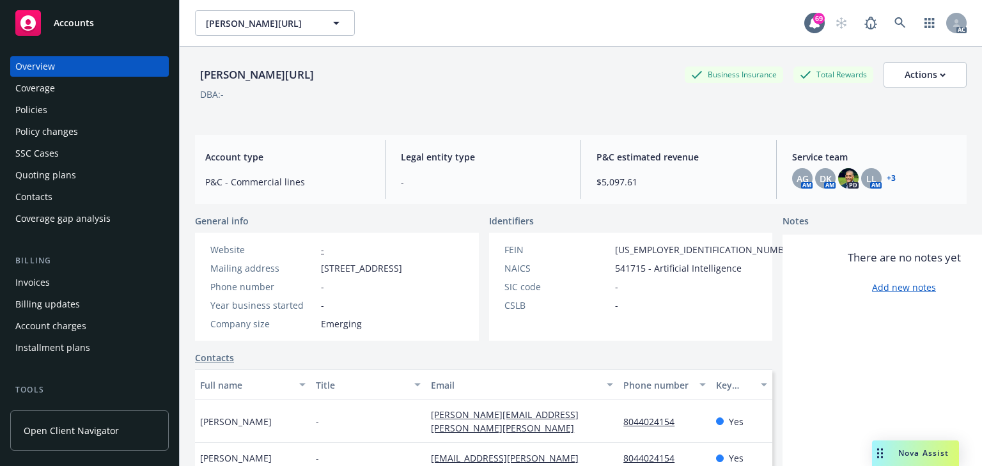
click at [23, 102] on div "Policies" at bounding box center [31, 110] width 32 height 20
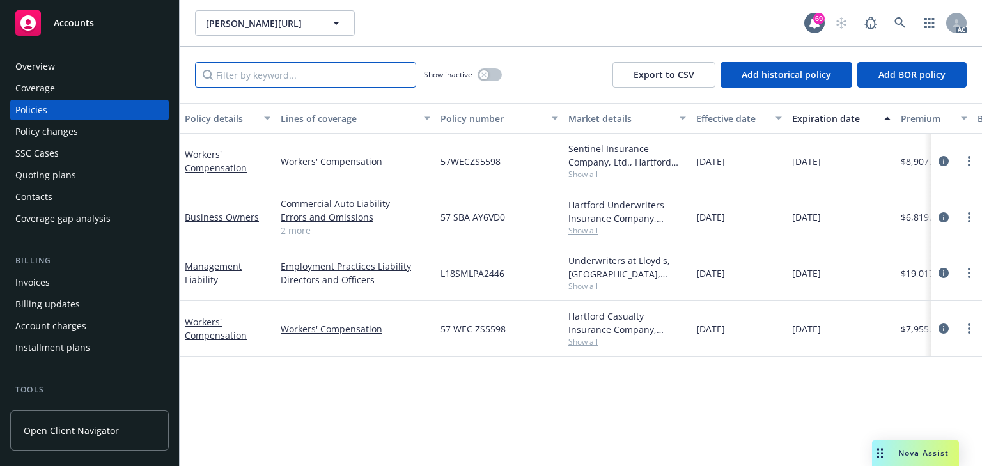
click at [313, 63] on input "Filter by keyword..." at bounding box center [305, 75] width 221 height 26
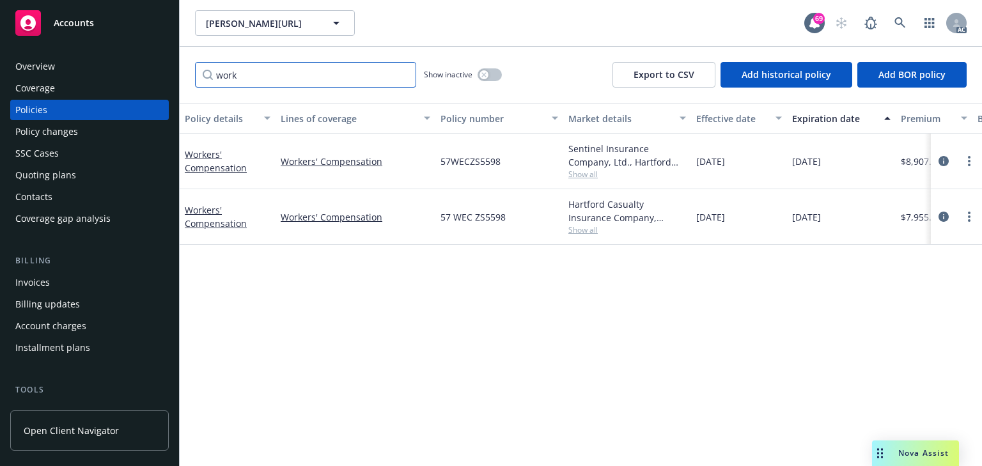
type input "work"
click at [789, 391] on div "Policy details Lines of coverage Policy number Market details Effective date Ex…" at bounding box center [581, 284] width 802 height 363
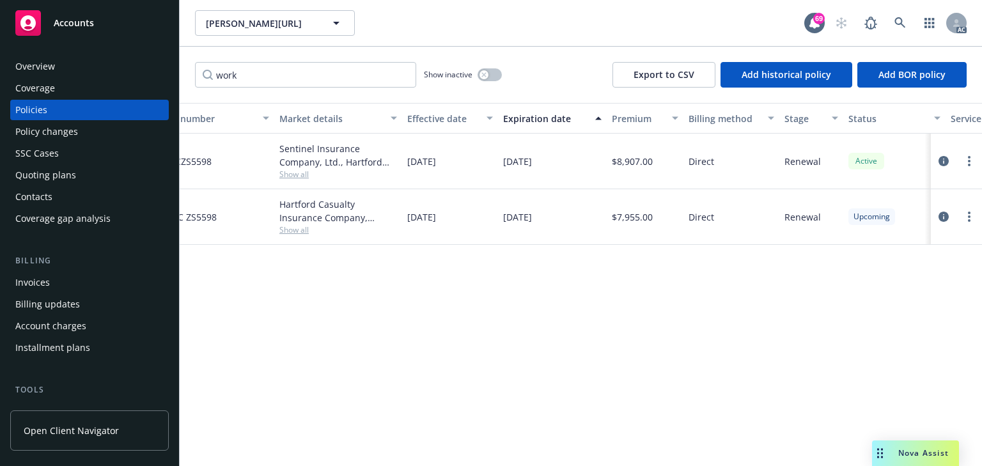
scroll to position [0, 291]
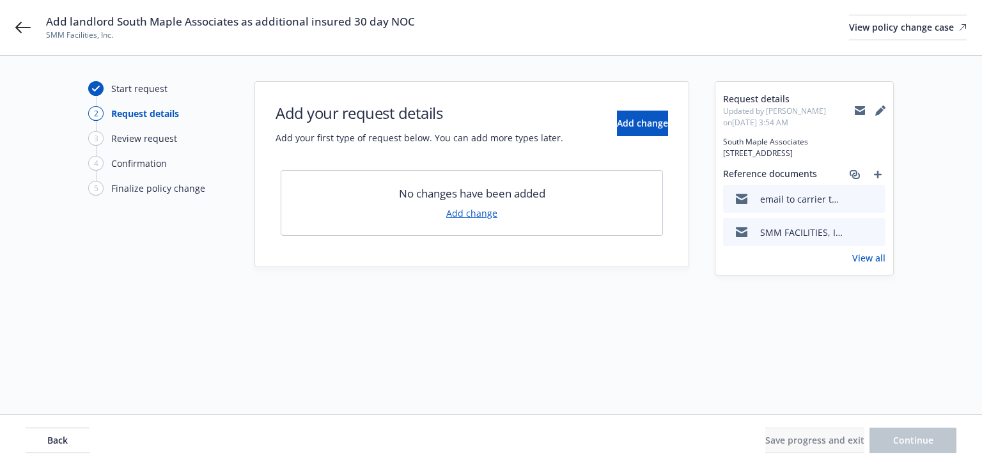
click at [872, 265] on link "View all" at bounding box center [868, 257] width 33 height 13
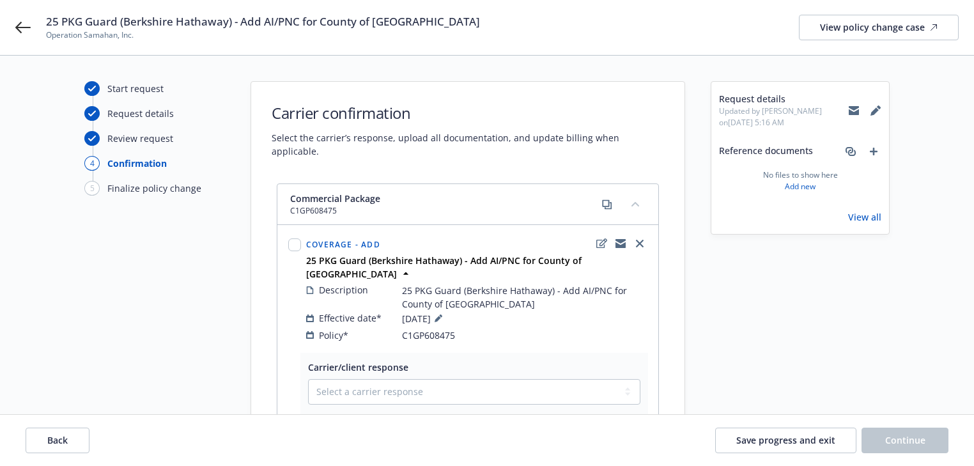
click at [822, 302] on div "Request details Updated by [PERSON_NAME] on [DATE] 5:16 AM Reference documents …" at bounding box center [800, 373] width 179 height 585
click at [17, 24] on icon at bounding box center [22, 27] width 15 height 15
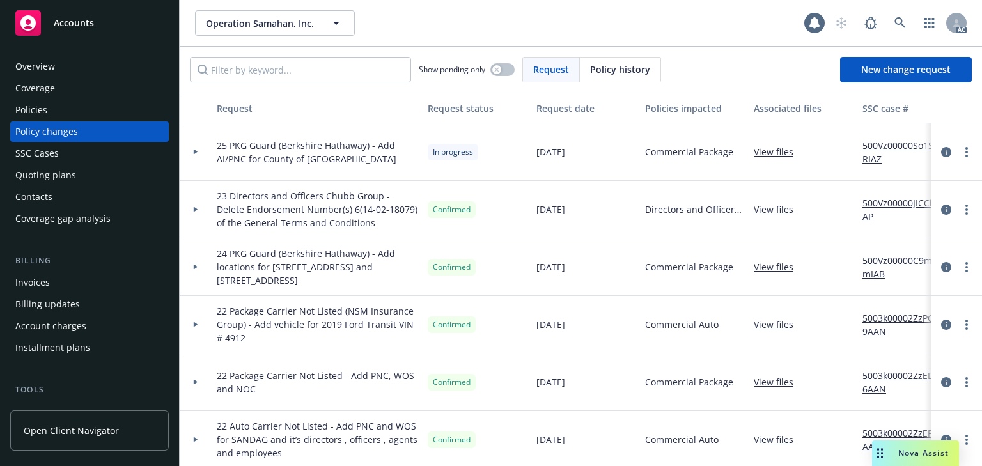
click at [64, 112] on div "Policies" at bounding box center [89, 110] width 148 height 20
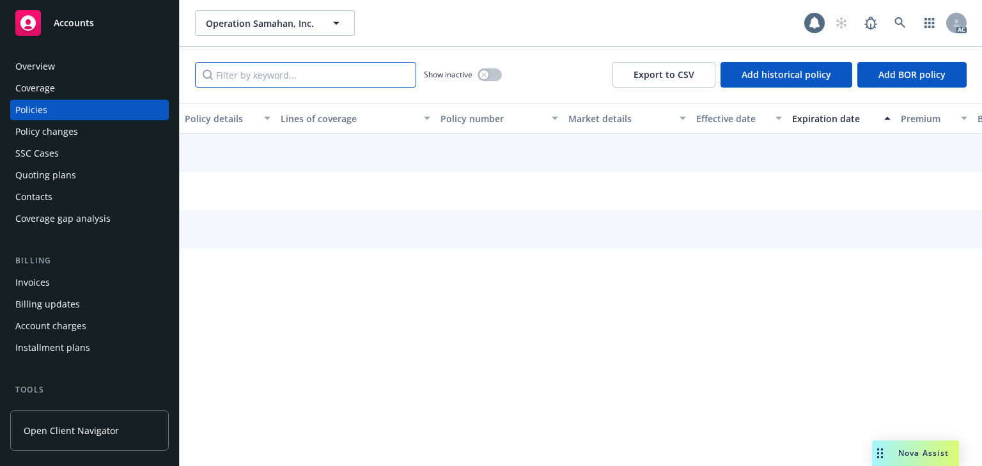
click at [240, 74] on input "Filter by keyword..." at bounding box center [305, 75] width 221 height 26
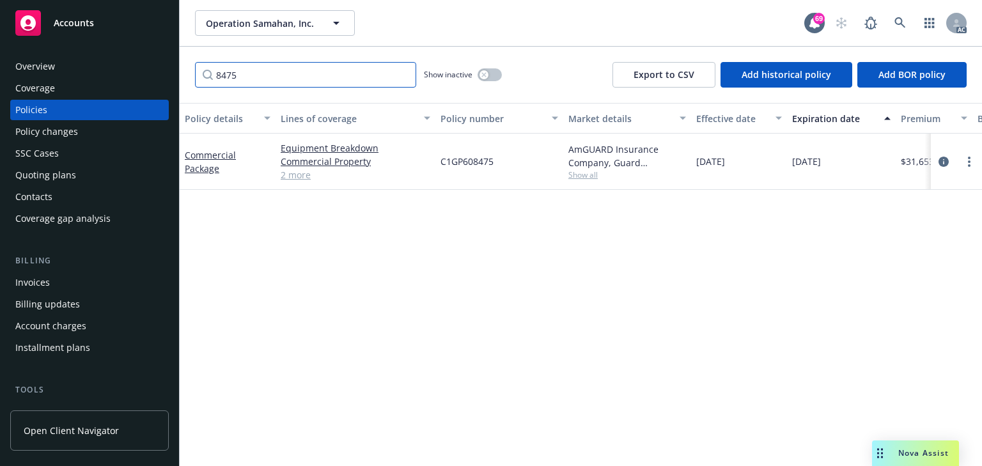
type input "8475"
click at [589, 176] on span "Show all" at bounding box center [627, 174] width 118 height 11
